Goal: Register for event/course

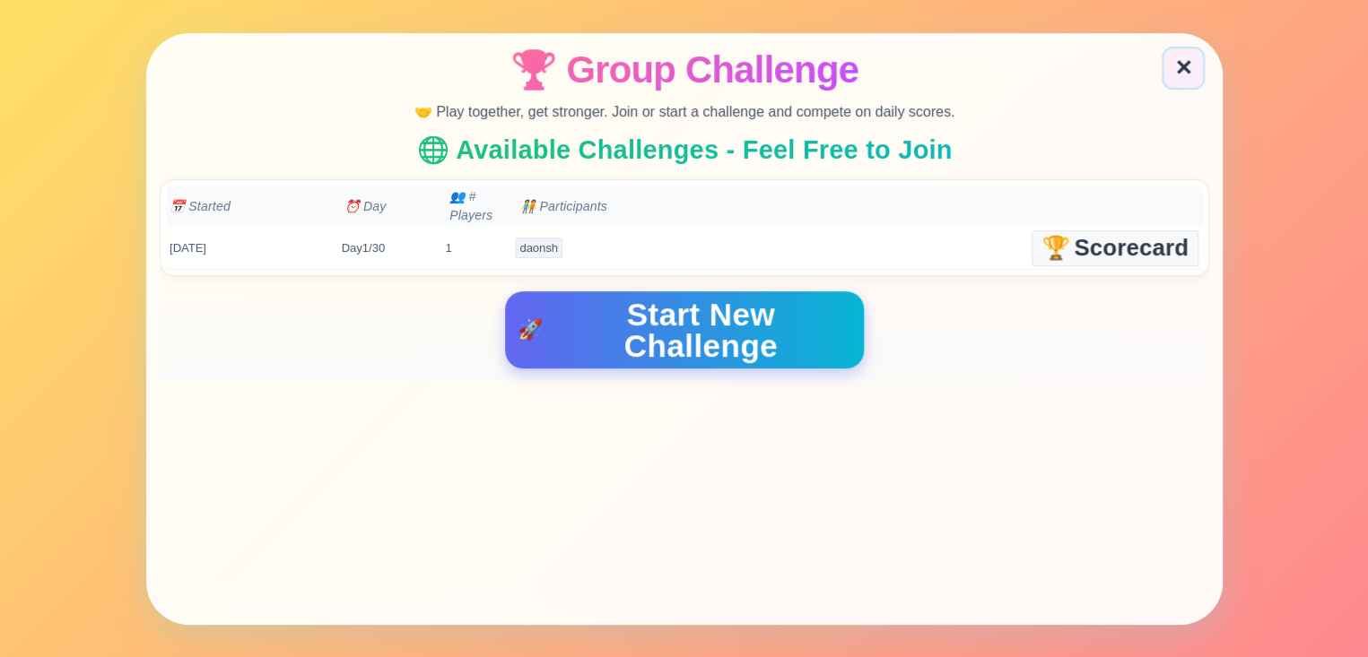
click at [1022, 249] on div "[DATE] Day 1 / 30 1 daonsh ➕ Join 🏆 Scorecard" at bounding box center [684, 248] width 1037 height 43
click at [1050, 247] on span "🏆" at bounding box center [1055, 247] width 29 height 23
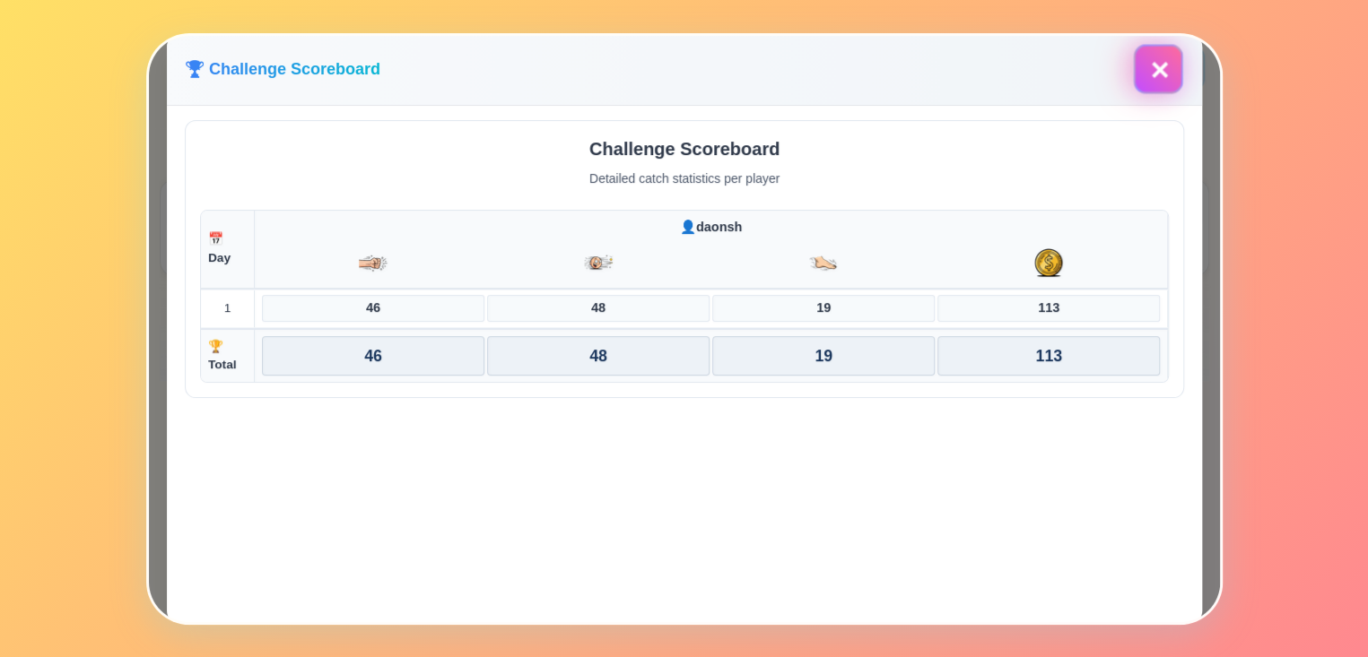
click at [1160, 63] on button "✕" at bounding box center [1157, 68] width 49 height 49
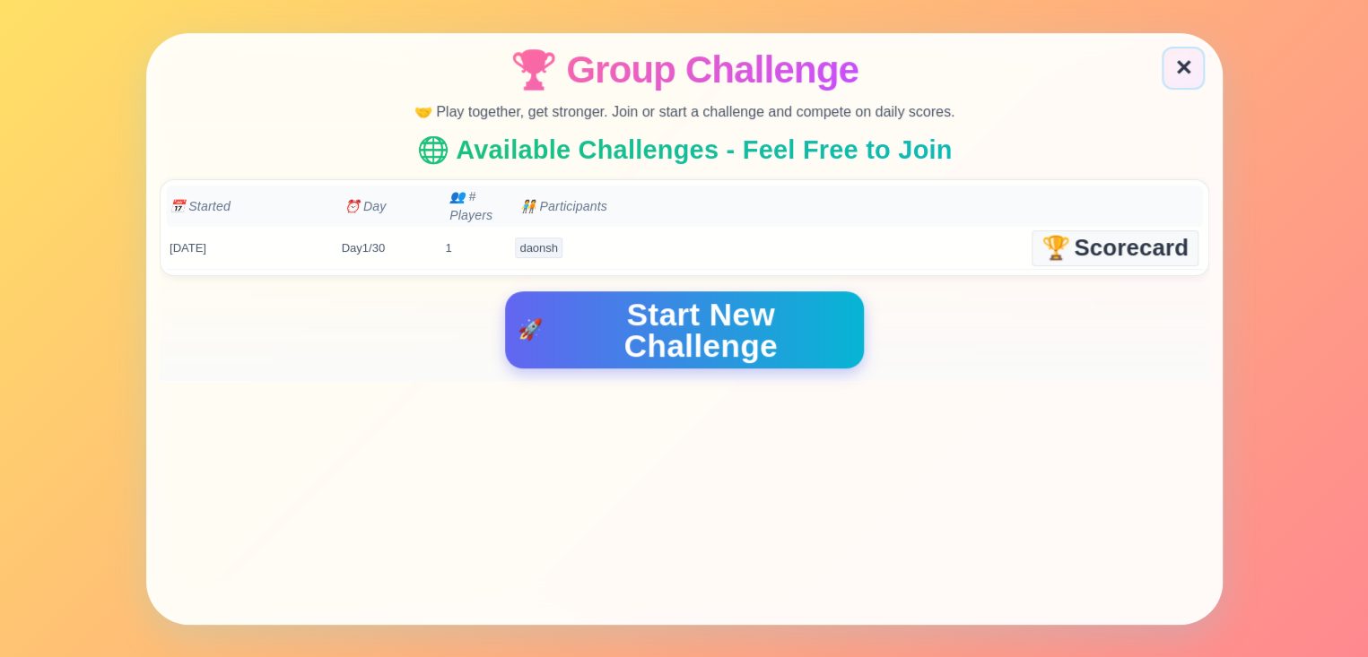
click at [600, 230] on div "[DATE] Day 1 / 30 1 daonsh ➕ Join 🏆 Scorecard" at bounding box center [684, 248] width 1037 height 43
drag, startPoint x: 708, startPoint y: 238, endPoint x: 770, endPoint y: 239, distance: 62.8
click at [720, 239] on div "[DATE] Day 1 / 30 1 daonsh ➕ Join 🏆 Scorecard" at bounding box center [684, 248] width 1037 height 43
drag, startPoint x: 920, startPoint y: 238, endPoint x: 954, endPoint y: 238, distance: 34.1
click at [942, 238] on div "[DATE] Day 1 / 30 1 daonsh ➕ Join 🏆 Scorecard" at bounding box center [684, 248] width 1037 height 43
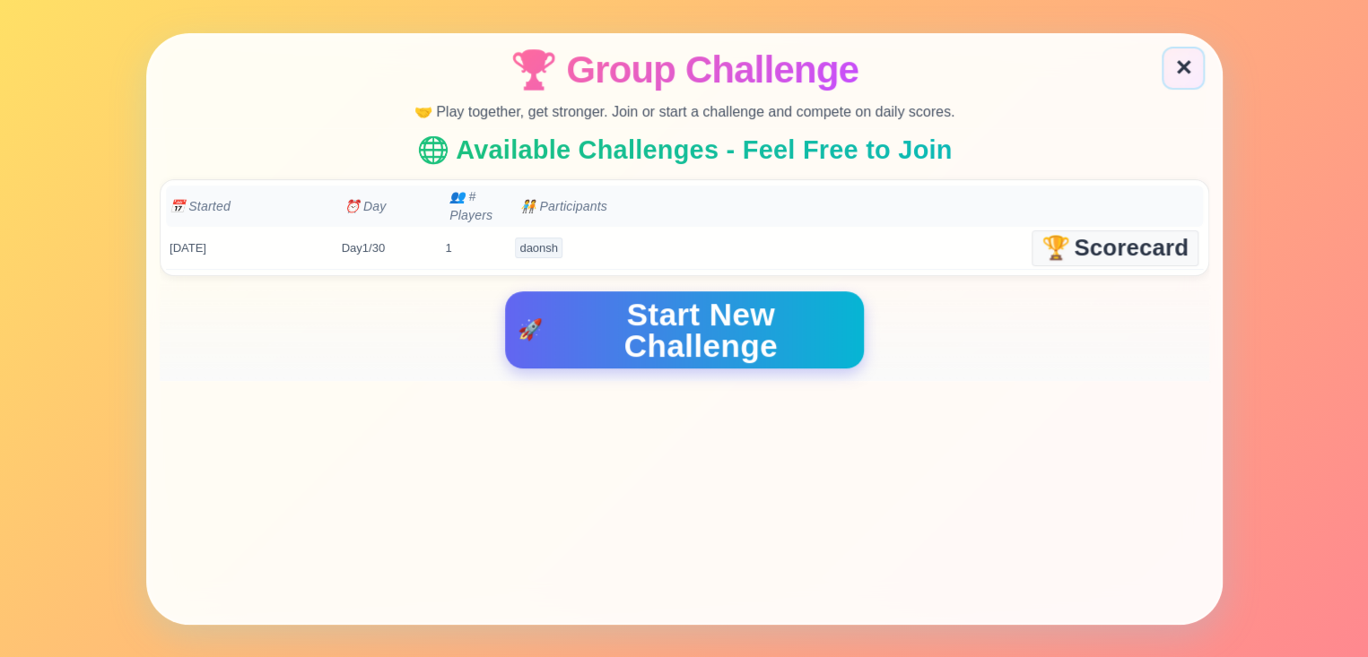
drag, startPoint x: 954, startPoint y: 238, endPoint x: 967, endPoint y: 238, distance: 12.6
click at [965, 238] on div "[DATE] Day 1 / 30 1 daonsh ➕ Join 🏆 Scorecard" at bounding box center [684, 248] width 1037 height 43
click at [998, 238] on div "[DATE] Day 1 / 30 1 daonsh ➕ Join 🏆 Scorecard" at bounding box center [684, 248] width 1037 height 43
drag, startPoint x: 934, startPoint y: 241, endPoint x: 900, endPoint y: 242, distance: 34.1
click at [907, 242] on div "[DATE] Day 1 / 30 1 daonsh ➕ Join 🏆 Scorecard" at bounding box center [684, 248] width 1037 height 43
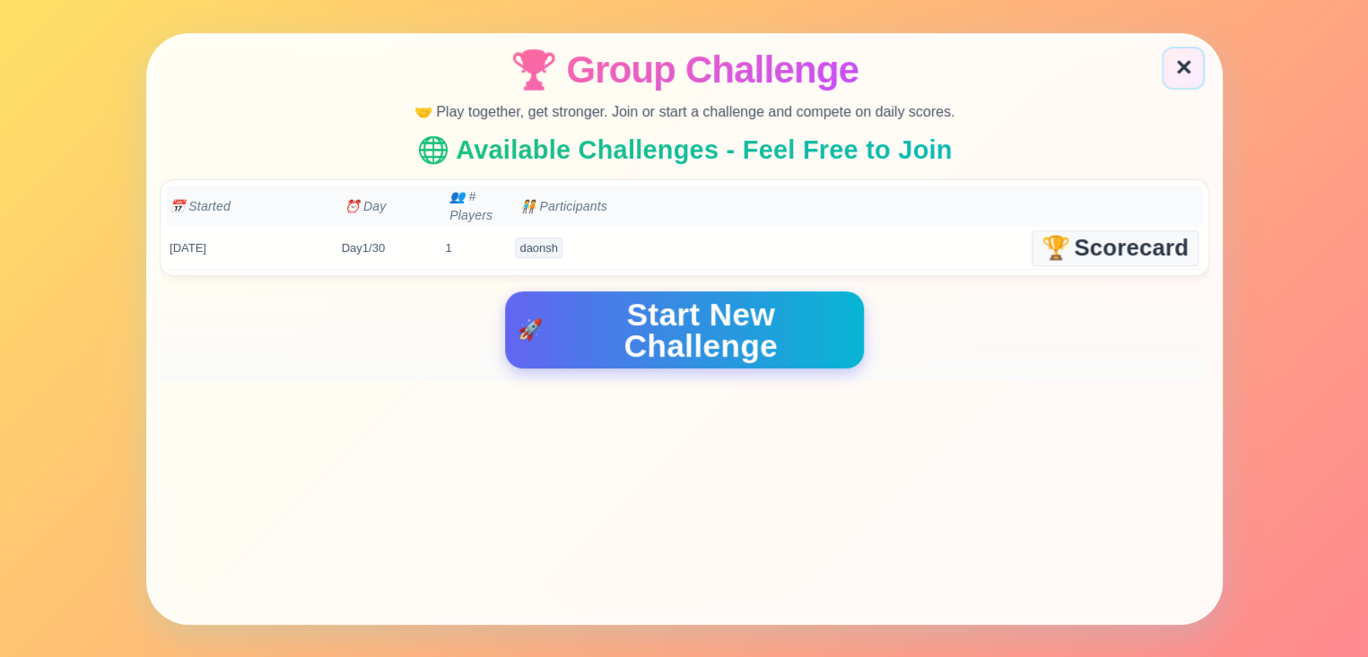
drag, startPoint x: 847, startPoint y: 242, endPoint x: 767, endPoint y: 245, distance: 79.9
click at [786, 242] on div "➕ Join" at bounding box center [822, 248] width 136 height 37
click at [754, 245] on button "➕ Join" at bounding box center [822, 244] width 137 height 34
click at [850, 255] on span "Join" at bounding box center [838, 243] width 49 height 23
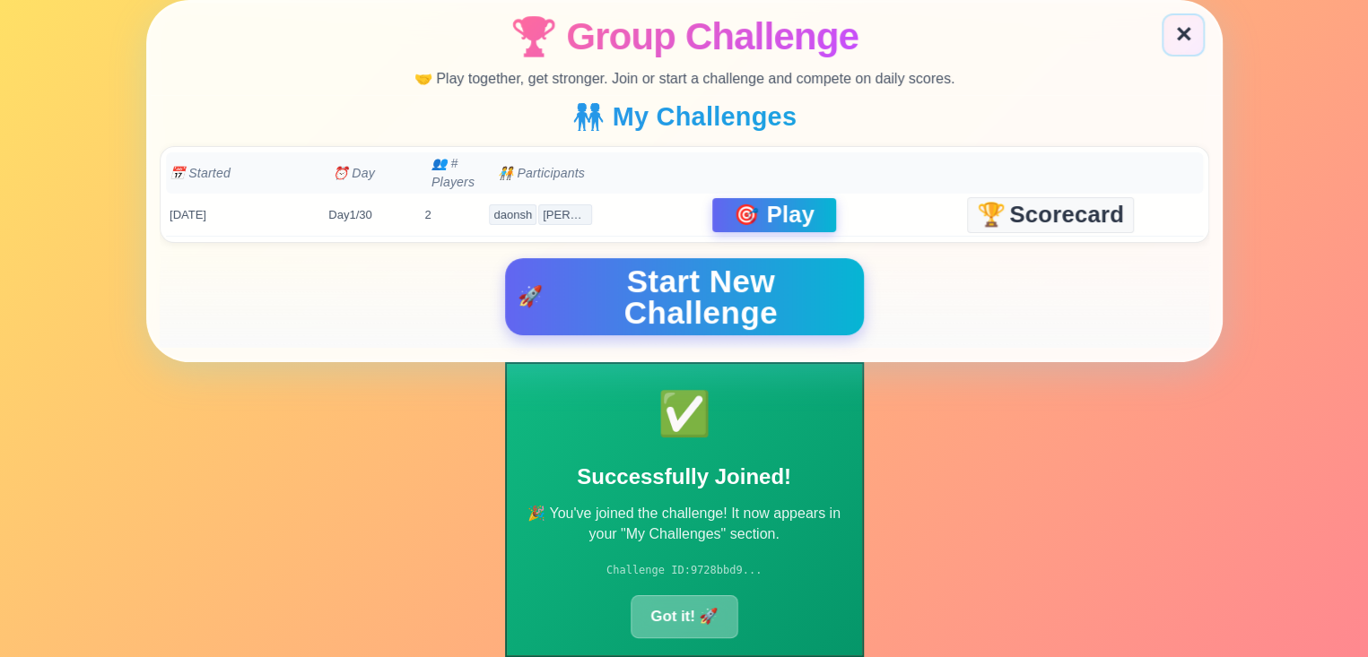
click at [683, 623] on button "Got it! 🚀" at bounding box center [683, 616] width 107 height 43
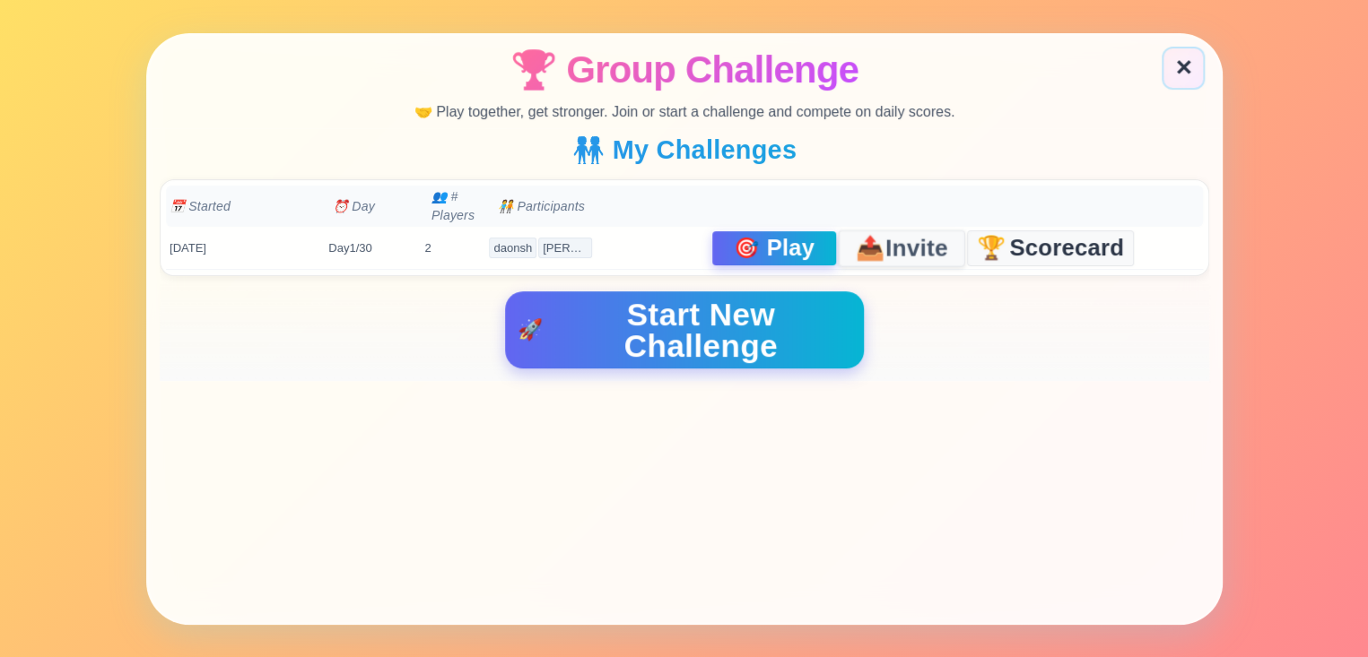
click at [892, 230] on button "📤 Invite" at bounding box center [901, 248] width 126 height 36
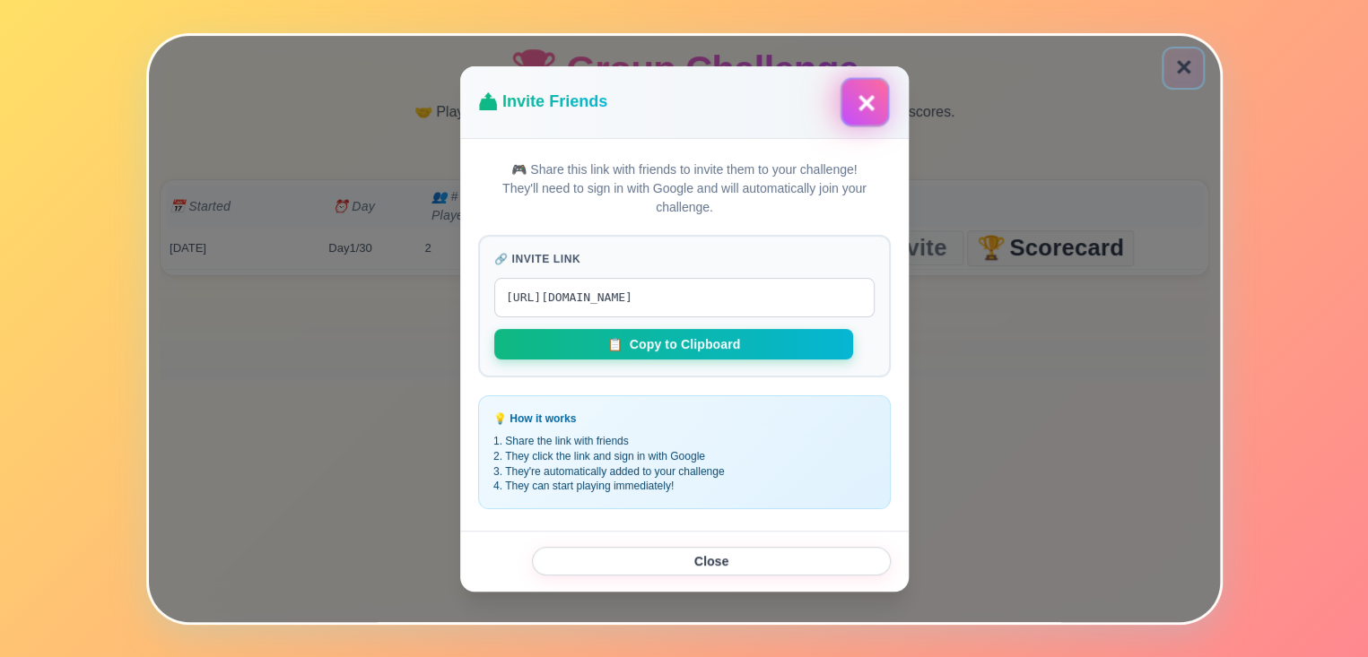
click at [868, 110] on button "✕" at bounding box center [863, 101] width 49 height 49
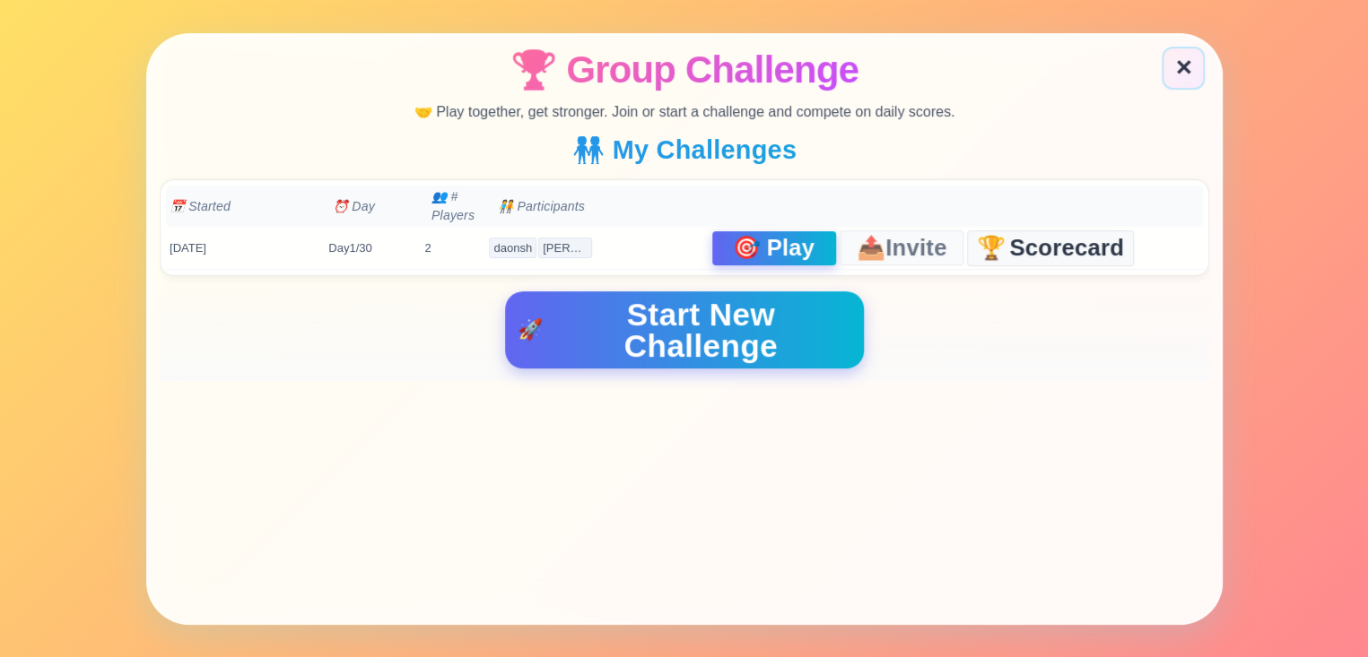
click at [731, 242] on span "🎯" at bounding box center [746, 247] width 30 height 24
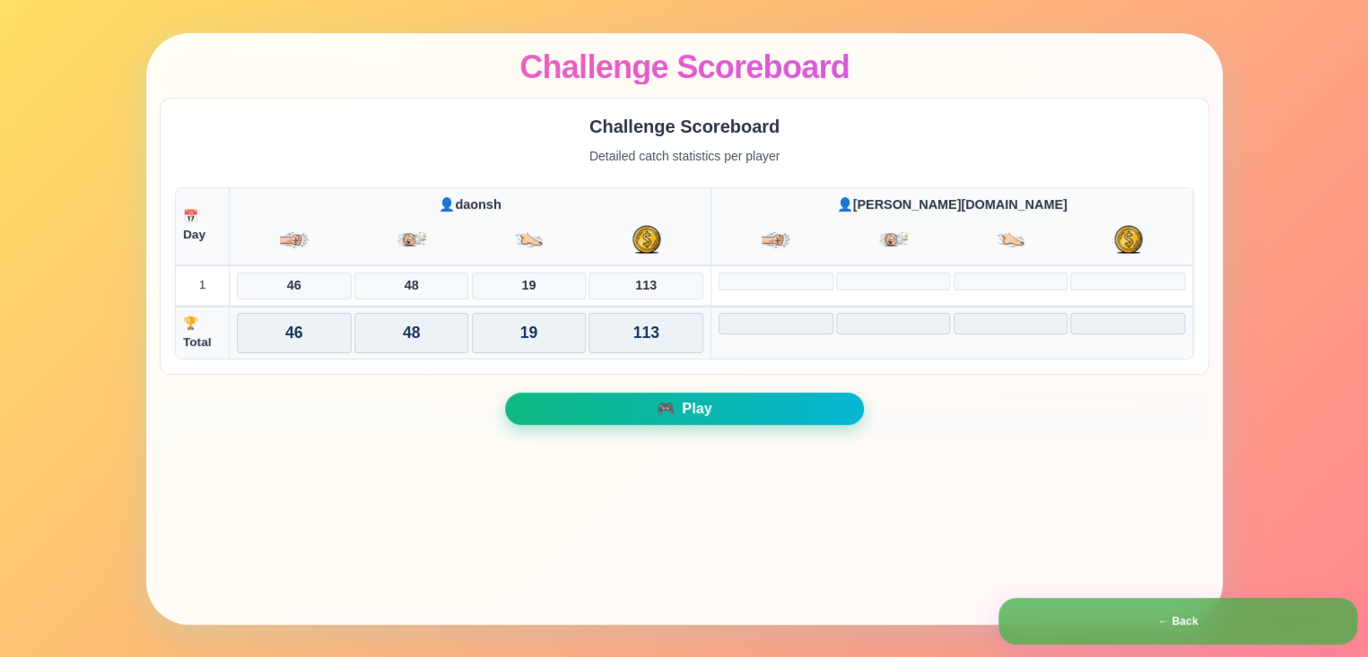
click at [633, 405] on button "🎮 Play" at bounding box center [684, 408] width 359 height 32
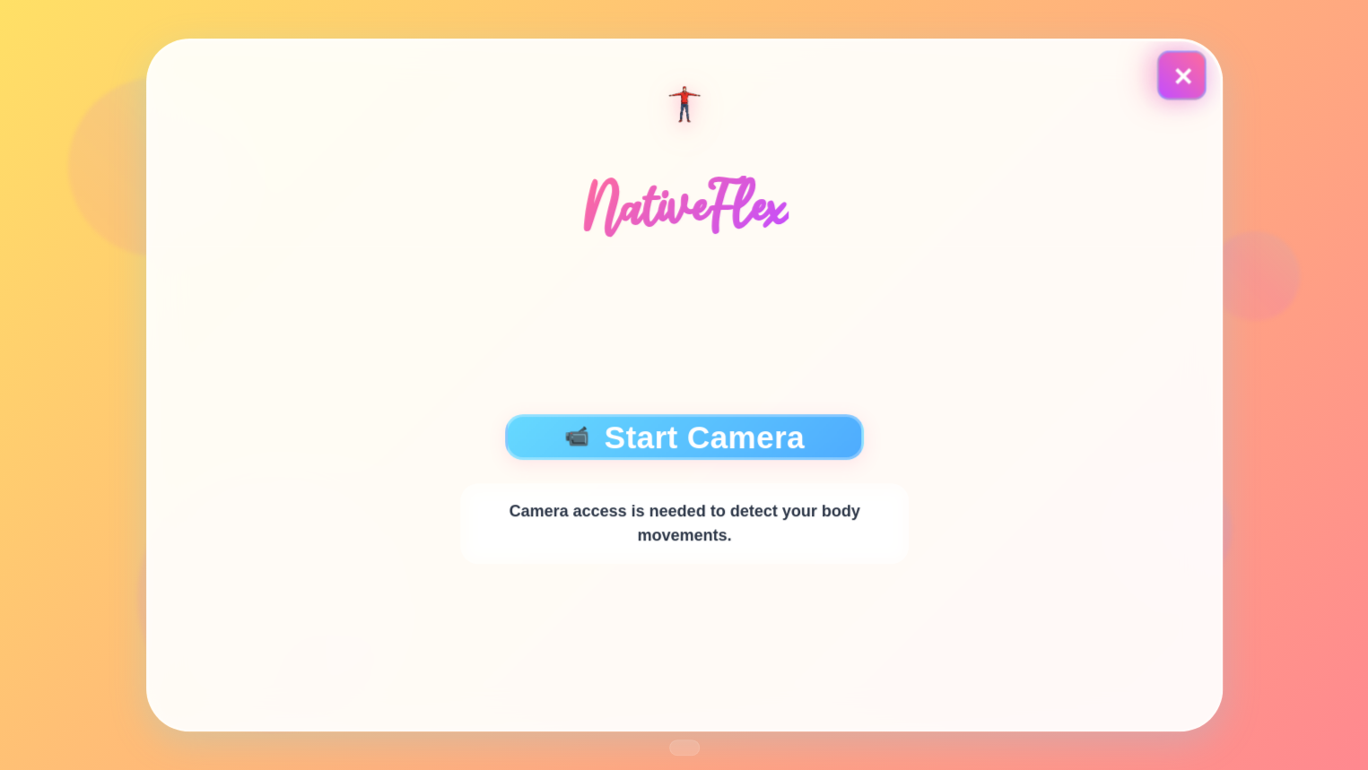
click at [1186, 76] on button "✕" at bounding box center [1180, 74] width 49 height 49
